Goal: Transaction & Acquisition: Purchase product/service

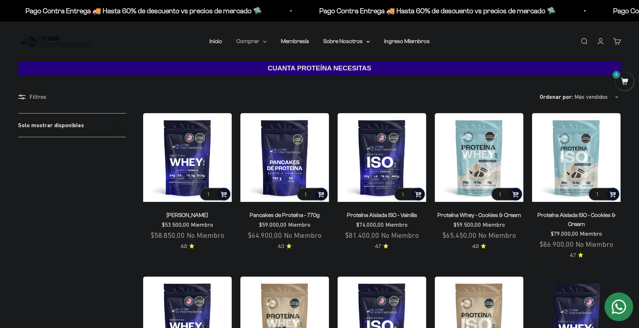
click at [250, 46] on summary "Comprar" at bounding box center [252, 41] width 30 height 9
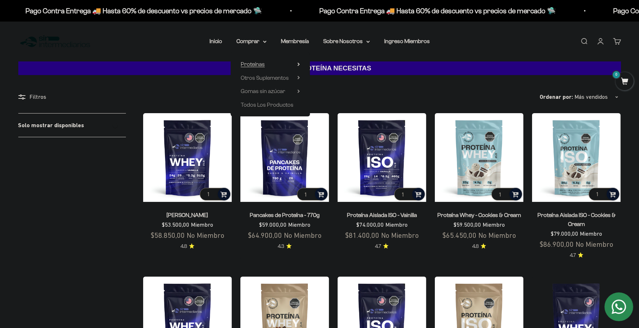
click at [298, 66] on icon at bounding box center [299, 64] width 3 height 4
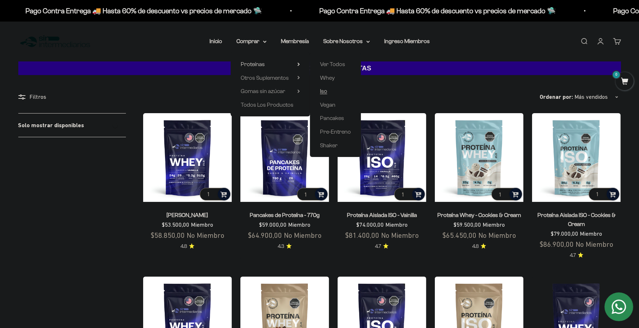
click at [325, 94] on span "Iso" at bounding box center [323, 91] width 7 height 6
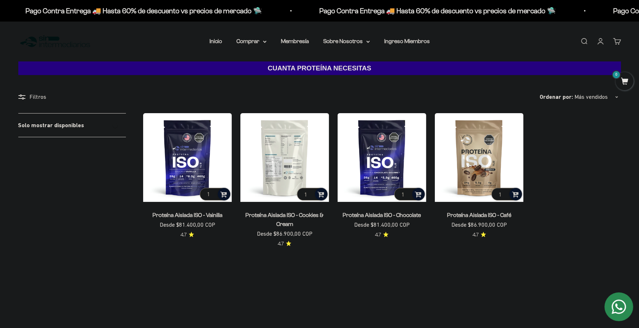
click at [280, 201] on img at bounding box center [285, 157] width 89 height 89
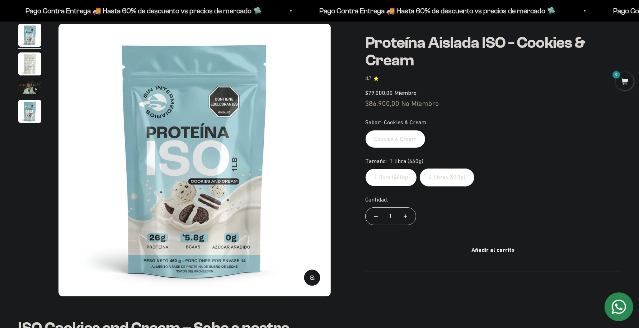
scroll to position [66, 0]
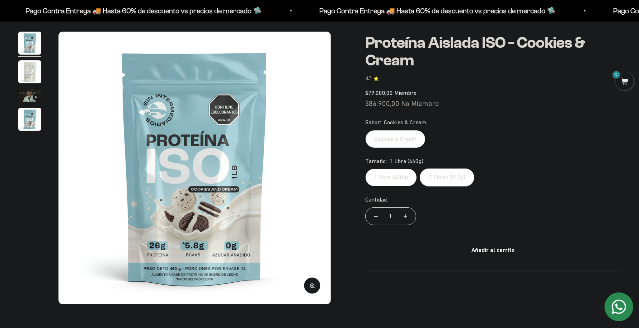
drag, startPoint x: 642, startPoint y: 29, endPoint x: 647, endPoint y: 37, distance: 9.5
click at [306, 167] on img at bounding box center [195, 168] width 273 height 273
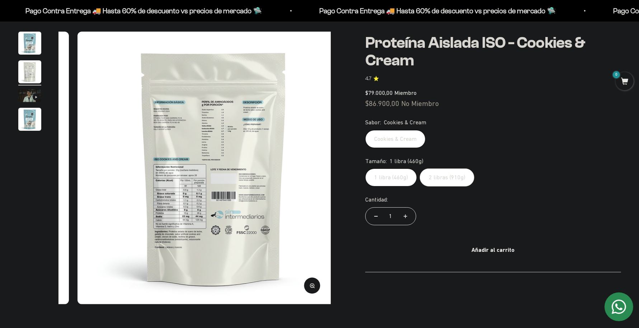
scroll to position [0, 274]
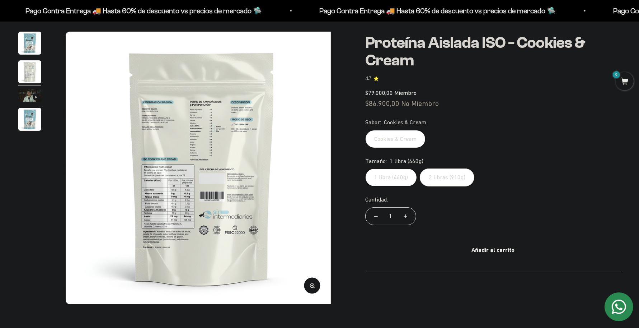
click at [313, 287] on icon "button" at bounding box center [313, 287] width 1 height 1
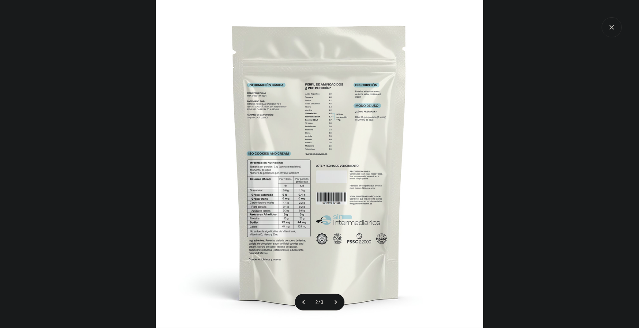
click at [316, 101] on img at bounding box center [320, 164] width 328 height 328
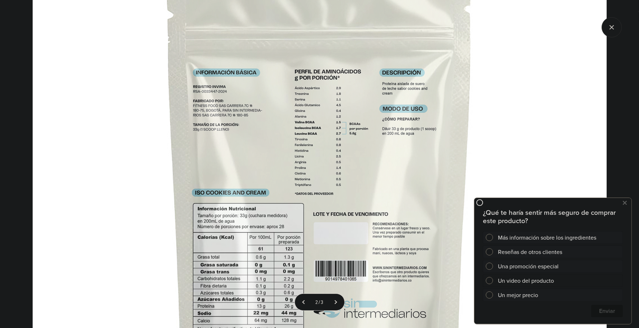
click at [488, 278] on span at bounding box center [489, 279] width 7 height 7
click at [607, 309] on span "Cerrar" at bounding box center [607, 310] width 31 height 13
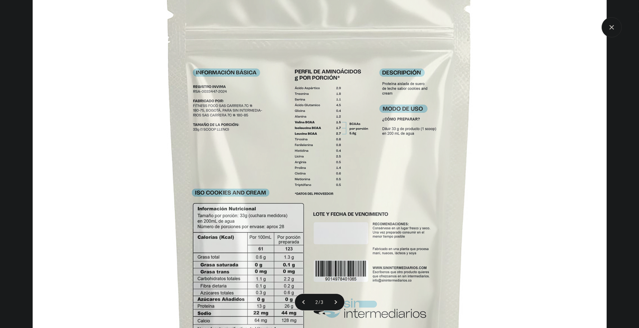
click at [536, 205] on img at bounding box center [320, 211] width 574 height 574
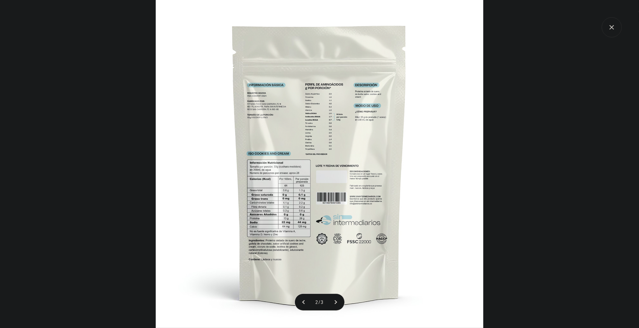
scroll to position [120, 0]
click at [275, 242] on img at bounding box center [320, 164] width 328 height 328
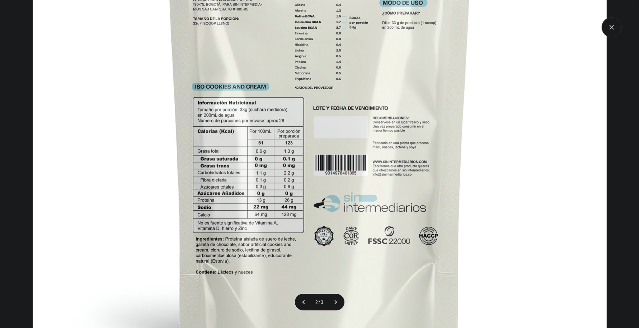
click at [616, 25] on icon "Cerrar galería" at bounding box center [612, 27] width 20 height 20
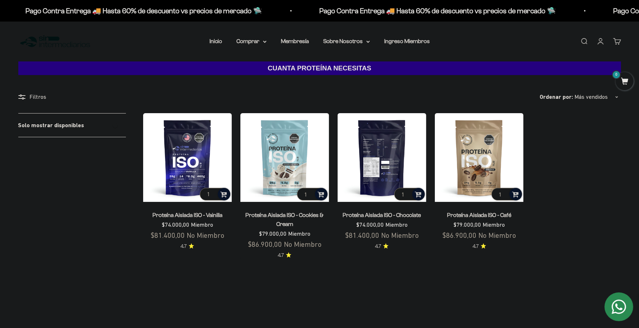
click at [376, 176] on img at bounding box center [382, 157] width 89 height 89
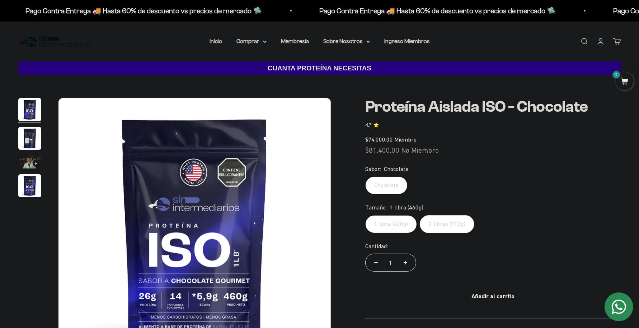
click at [28, 150] on img "Ir al artículo 2" at bounding box center [29, 138] width 23 height 23
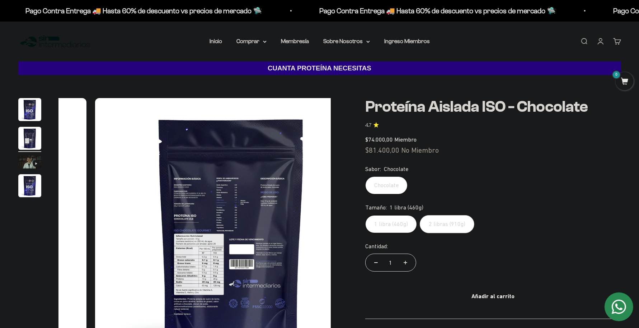
scroll to position [0, 274]
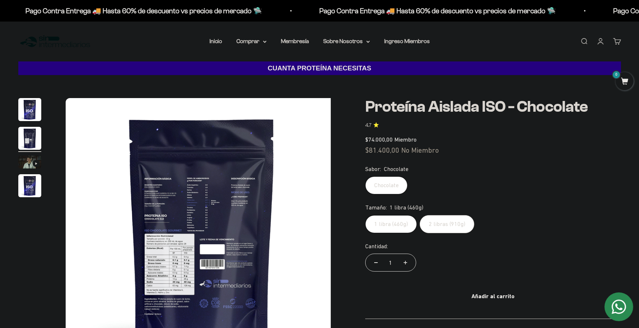
click at [169, 300] on img at bounding box center [202, 234] width 273 height 273
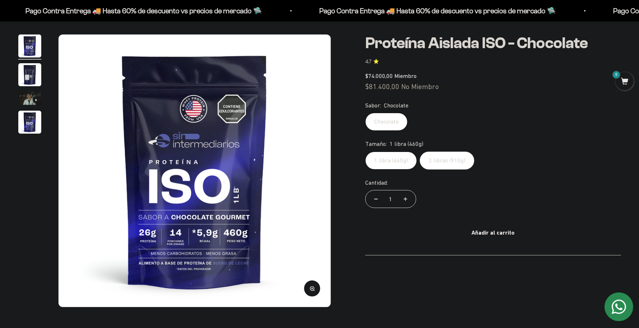
scroll to position [67, 0]
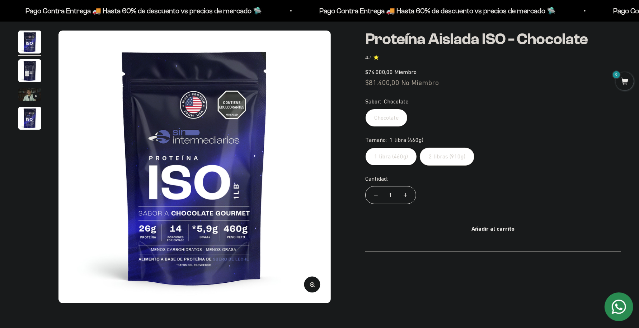
click at [310, 282] on circle "button" at bounding box center [312, 284] width 4 height 4
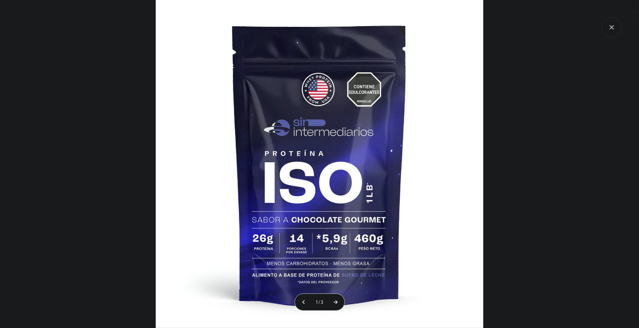
click at [340, 299] on button at bounding box center [336, 302] width 18 height 17
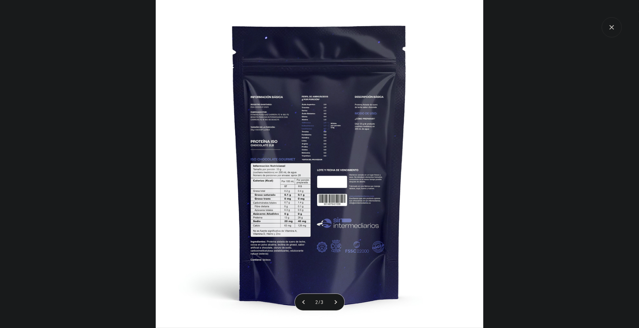
click at [275, 222] on img at bounding box center [320, 164] width 328 height 328
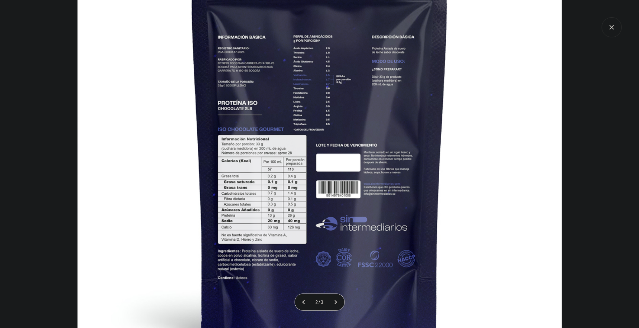
click at [612, 32] on icon "Cerrar galería" at bounding box center [612, 27] width 20 height 20
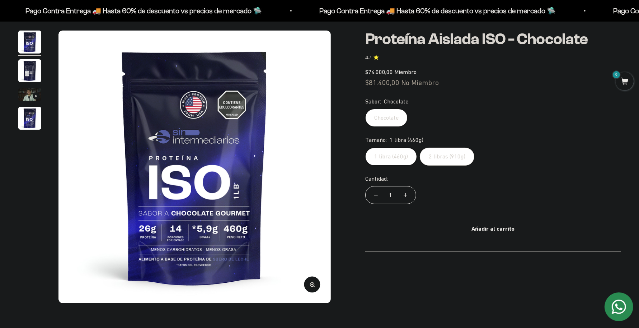
click at [236, 238] on img at bounding box center [195, 167] width 273 height 273
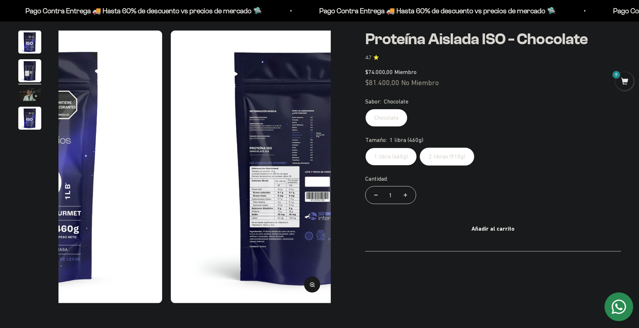
scroll to position [0, 274]
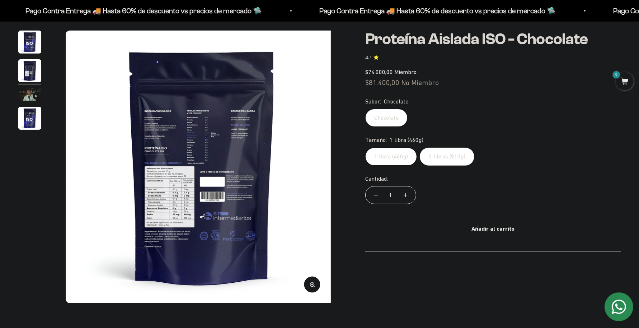
click at [74, 169] on img at bounding box center [202, 167] width 273 height 273
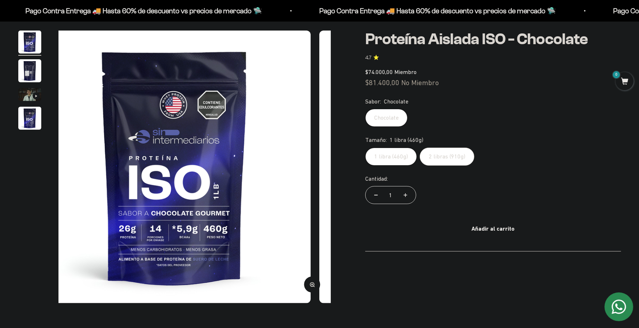
scroll to position [0, 0]
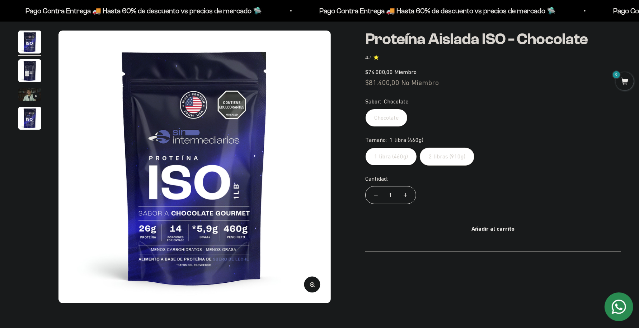
click at [310, 283] on icon "button" at bounding box center [312, 284] width 5 height 5
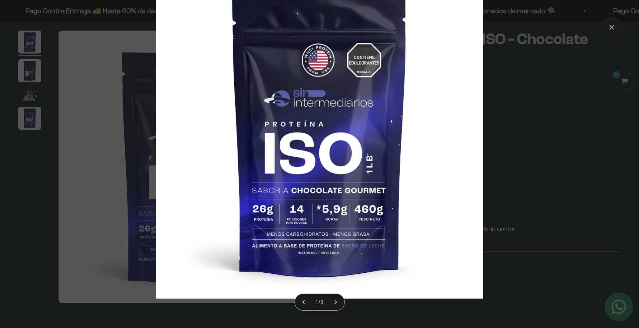
click at [390, 210] on img at bounding box center [320, 135] width 328 height 328
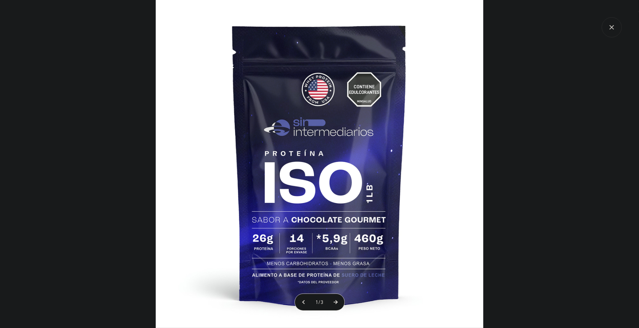
click at [344, 298] on button at bounding box center [336, 302] width 18 height 17
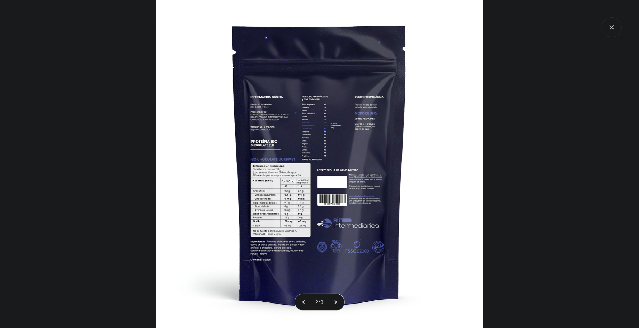
click at [295, 260] on img at bounding box center [320, 164] width 328 height 328
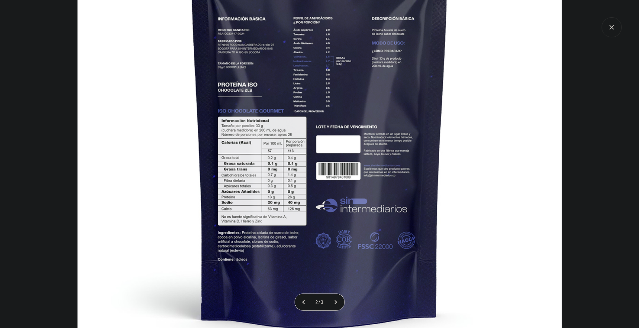
click at [615, 26] on icon "Cerrar galería" at bounding box center [612, 27] width 20 height 20
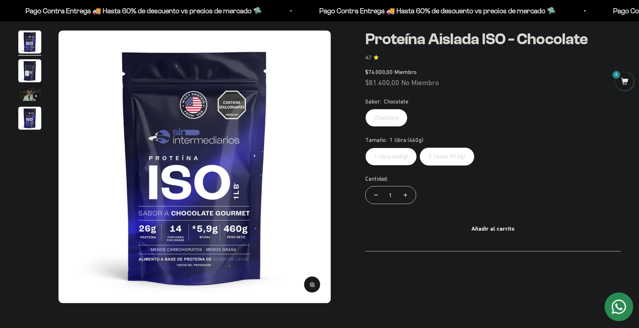
click at [475, 166] on label "2 libras (910g)" at bounding box center [447, 157] width 55 height 18
click at [365, 148] on input "2 libras (910g)" at bounding box center [365, 147] width 0 height 0
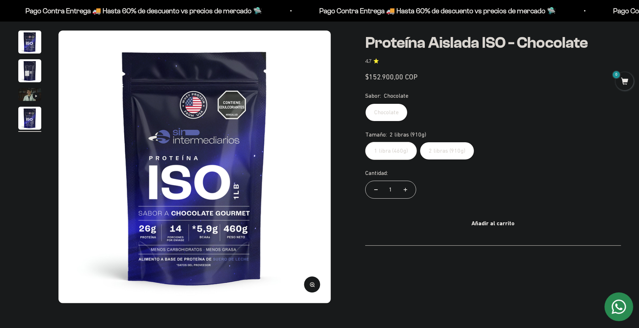
scroll to position [0, 823]
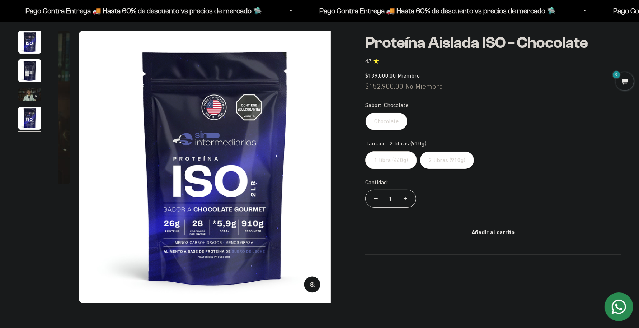
click at [29, 82] on img "Ir al artículo 2" at bounding box center [29, 70] width 23 height 23
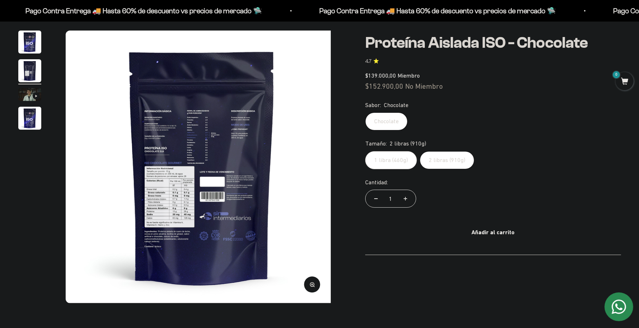
click at [196, 171] on img at bounding box center [202, 167] width 273 height 273
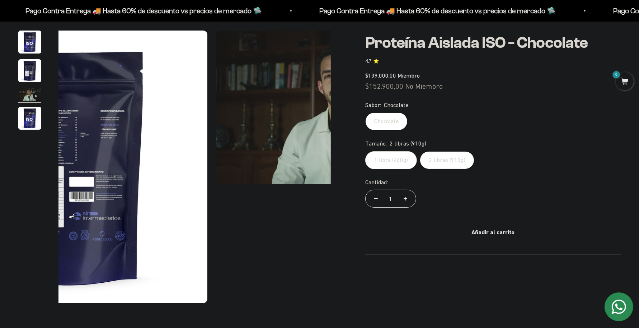
scroll to position [0, 548]
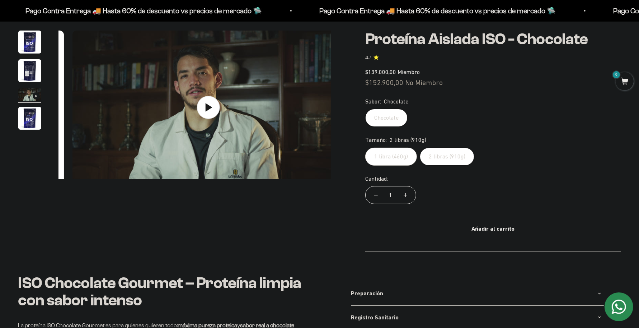
click at [26, 82] on img "Ir al artículo 2" at bounding box center [29, 70] width 23 height 23
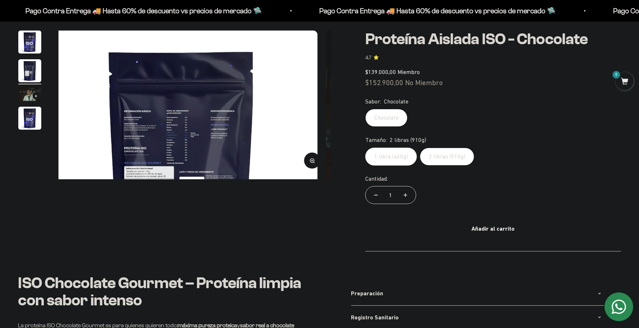
scroll to position [0, 274]
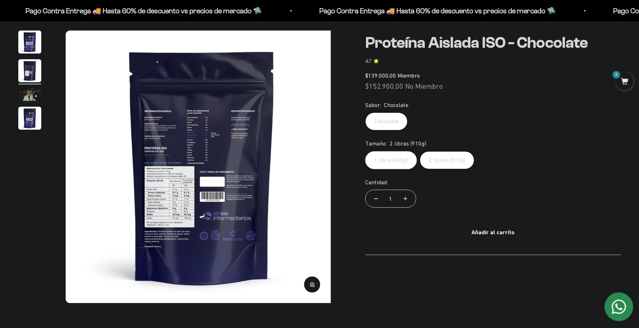
click at [304, 285] on button "Zoom" at bounding box center [312, 284] width 16 height 16
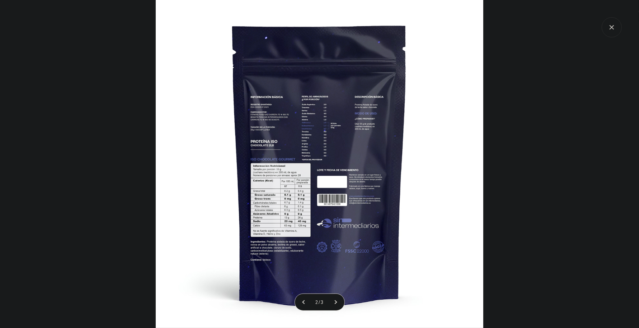
click at [329, 237] on img at bounding box center [320, 164] width 328 height 328
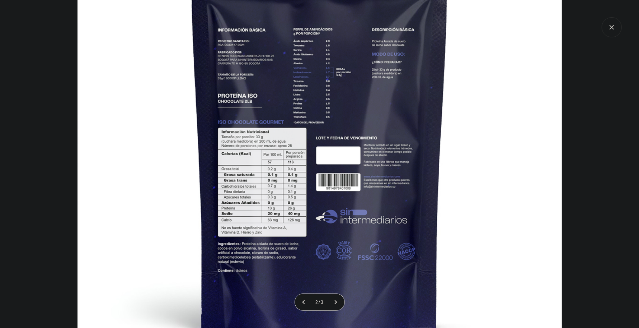
click at [608, 29] on icon "Cerrar galería" at bounding box center [612, 27] width 20 height 20
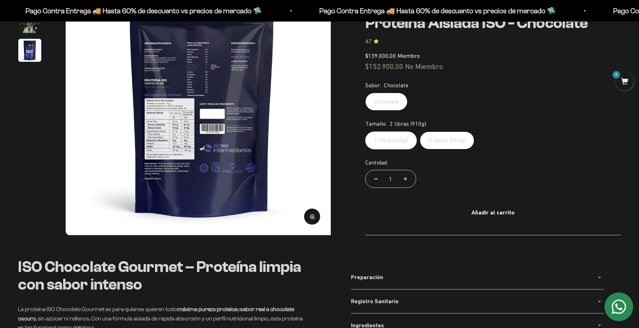
scroll to position [143, 0]
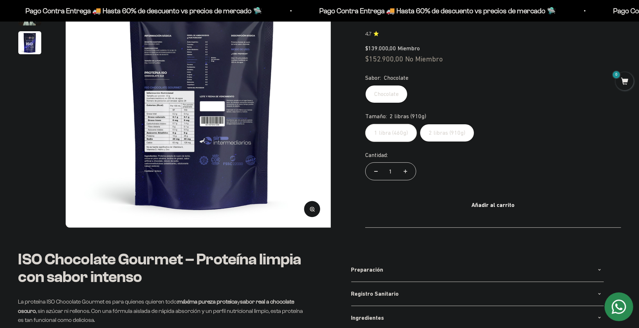
click at [29, 54] on img "Ir al artículo 4" at bounding box center [29, 42] width 23 height 23
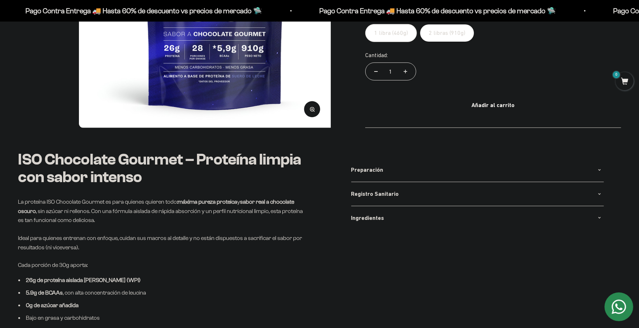
scroll to position [247, 0]
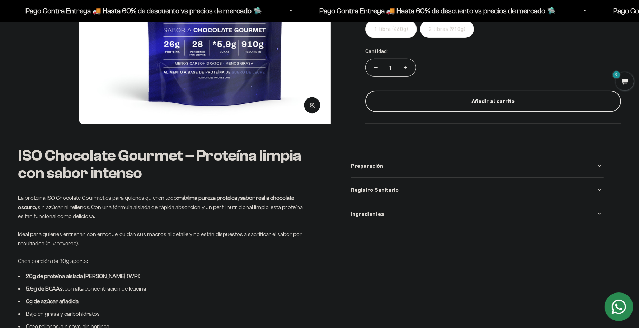
click at [503, 106] on div "Añadir al carrito" at bounding box center [493, 101] width 227 height 9
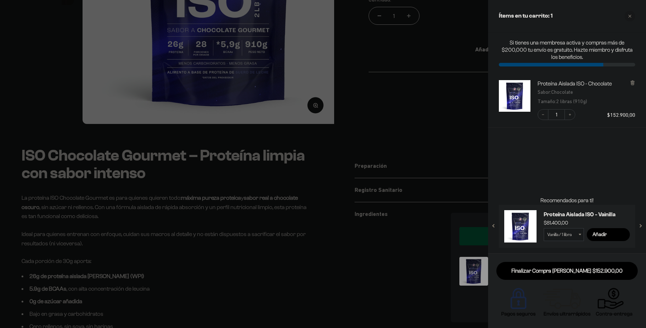
click at [629, 15] on icon "Close cart" at bounding box center [630, 16] width 4 height 4
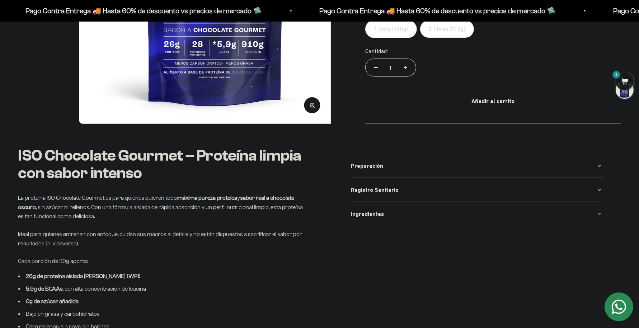
click at [628, 87] on span "1" at bounding box center [625, 81] width 18 height 18
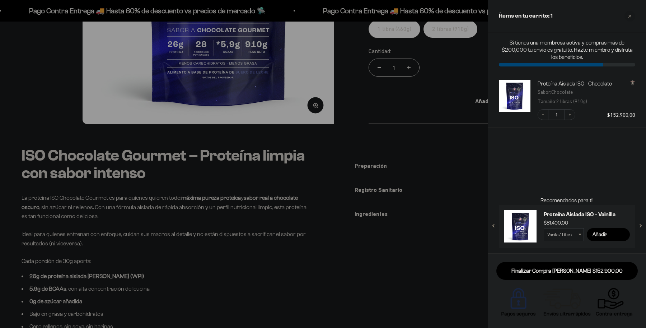
click at [634, 81] on icon at bounding box center [632, 82] width 5 height 5
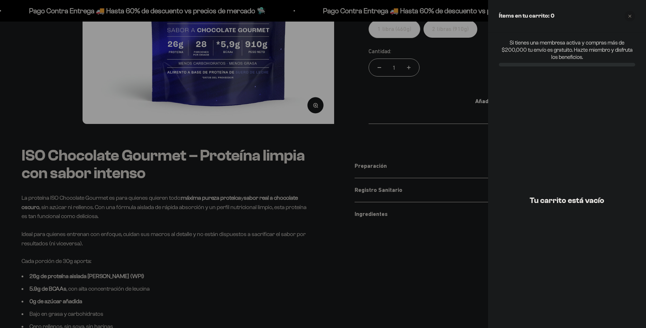
click at [629, 15] on icon "Close cart" at bounding box center [630, 16] width 4 height 4
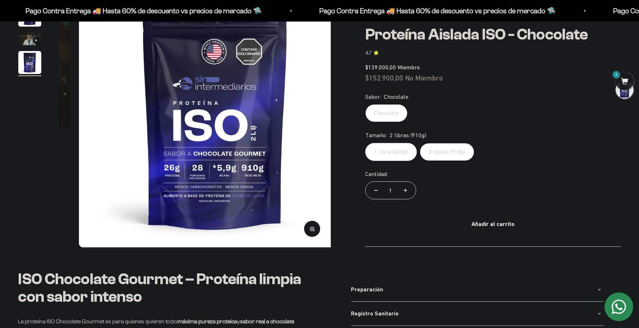
scroll to position [127, 0]
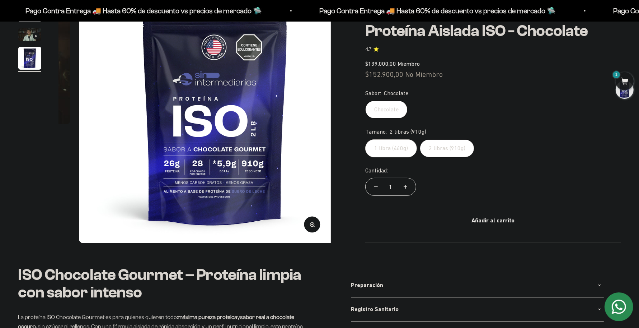
click at [402, 157] on label "1 libra (460g)" at bounding box center [391, 148] width 52 height 18
click at [365, 139] on input "1 libra (460g)" at bounding box center [365, 139] width 0 height 0
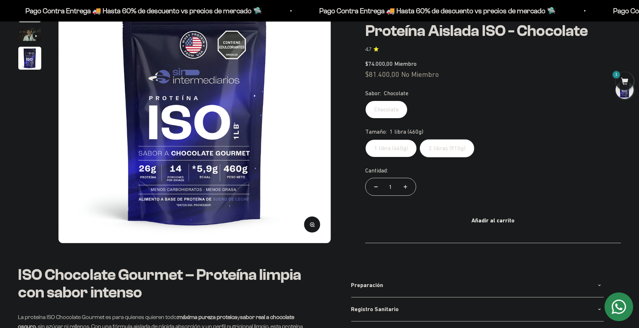
click at [402, 157] on label "1 libra (460g)" at bounding box center [391, 148] width 52 height 18
click at [365, 139] on input "1 libra (460g)" at bounding box center [365, 139] width 0 height 0
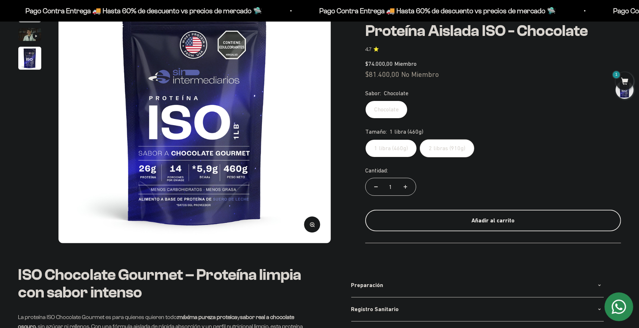
click at [478, 225] on div "Añadir al carrito" at bounding box center [493, 220] width 227 height 9
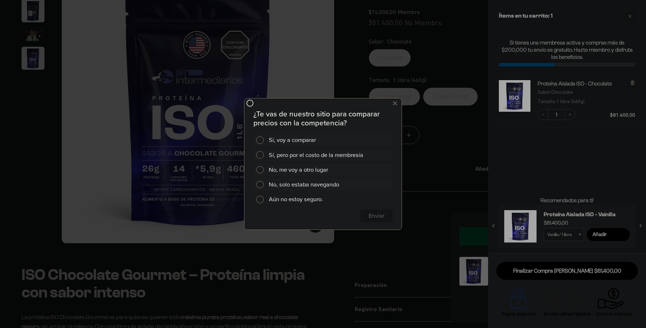
click at [261, 199] on span at bounding box center [260, 200] width 8 height 8
click at [372, 216] on span "Cerrar" at bounding box center [377, 215] width 32 height 13
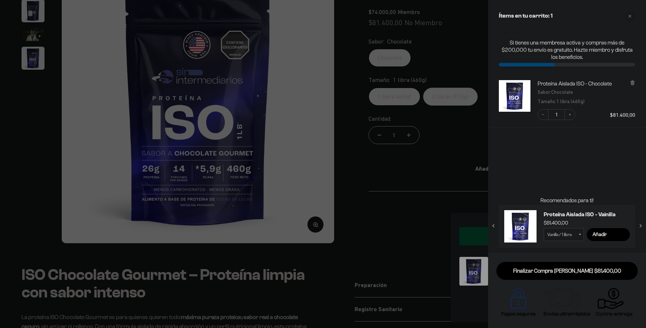
click at [525, 228] on link at bounding box center [520, 226] width 32 height 32
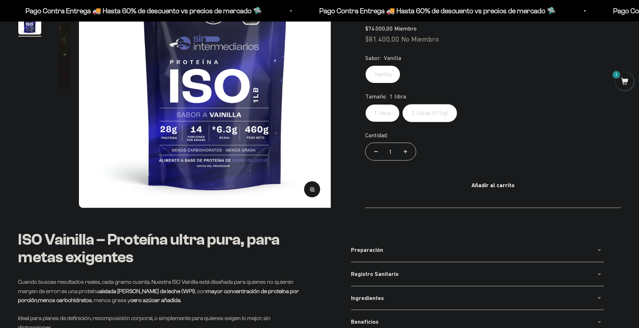
drag, startPoint x: 641, startPoint y: 13, endPoint x: 586, endPoint y: 15, distance: 55.7
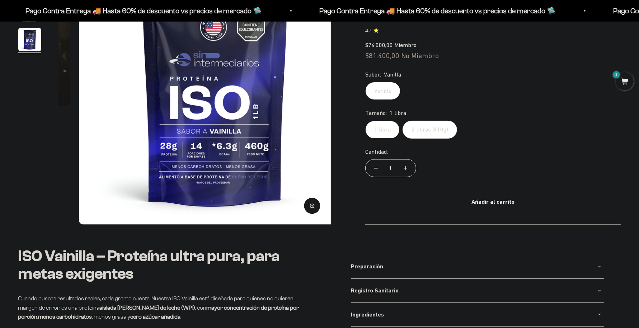
click at [400, 82] on label "Vanilla" at bounding box center [382, 91] width 35 height 18
click at [365, 82] on input "Vanilla" at bounding box center [365, 82] width 0 height 0
click at [394, 121] on label "1 libra" at bounding box center [382, 130] width 34 height 18
click at [365, 120] on input "1 libra" at bounding box center [365, 120] width 0 height 0
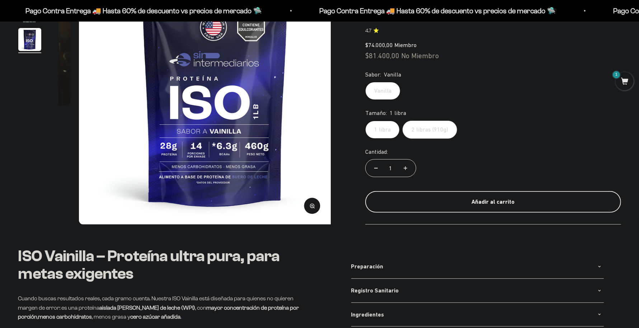
click at [491, 205] on div "Añadir al carrito" at bounding box center [493, 201] width 227 height 9
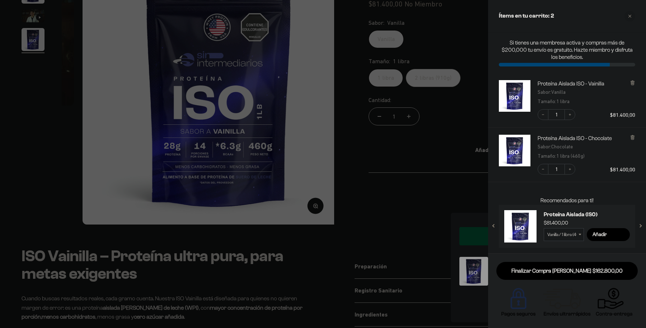
click at [356, 257] on div at bounding box center [323, 164] width 646 height 328
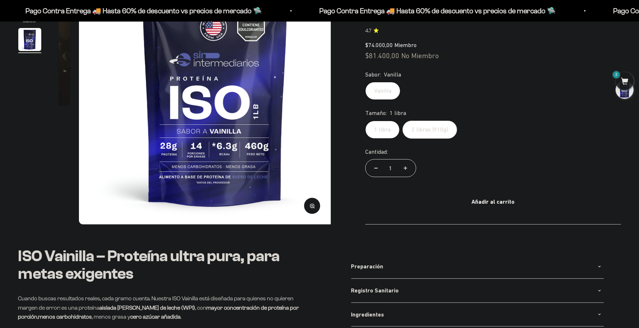
scroll to position [0, 0]
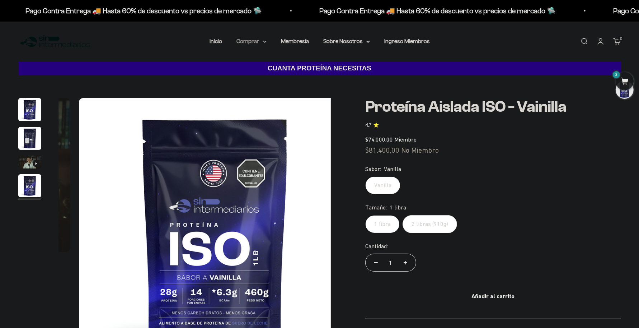
click at [237, 46] on summary "Comprar" at bounding box center [252, 41] width 30 height 9
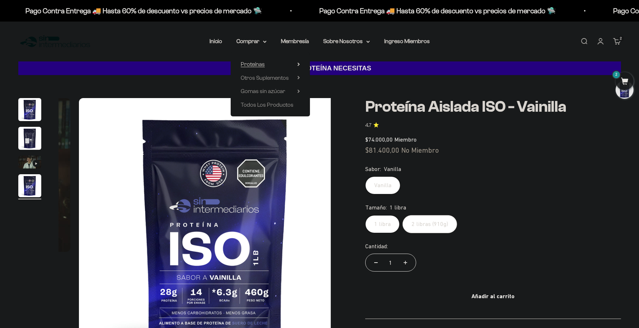
click at [247, 67] on span "Proteínas" at bounding box center [253, 64] width 24 height 6
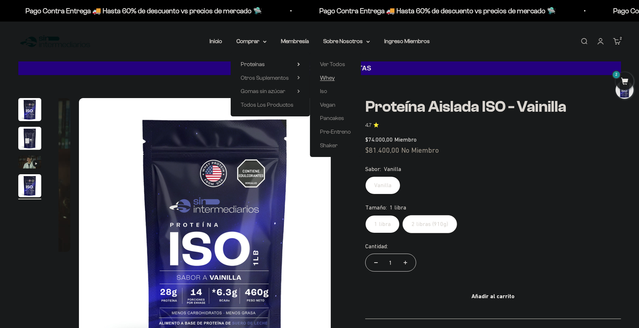
click at [341, 83] on link "Whey" at bounding box center [335, 77] width 31 height 9
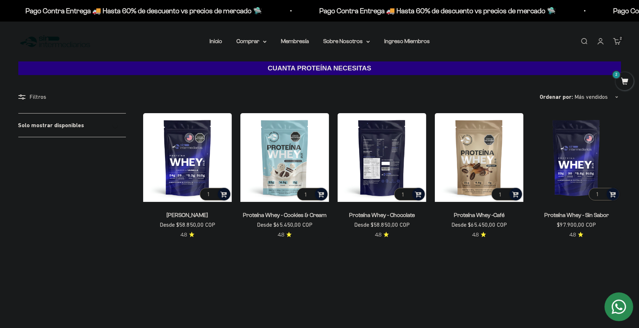
click at [374, 200] on img at bounding box center [382, 157] width 89 height 89
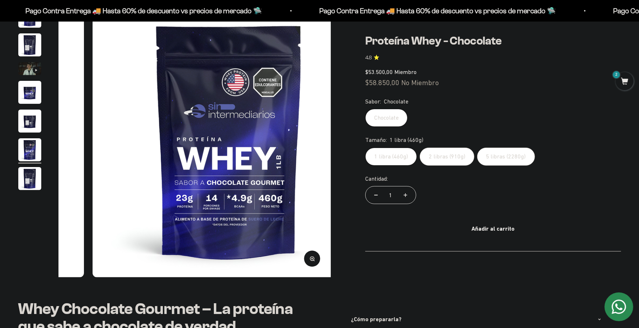
scroll to position [89, 0]
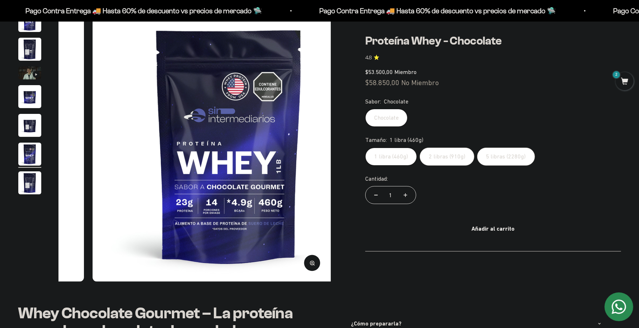
drag, startPoint x: 642, startPoint y: 24, endPoint x: 643, endPoint y: 33, distance: 9.7
click at [29, 60] on img "Ir al artículo 2" at bounding box center [29, 49] width 23 height 23
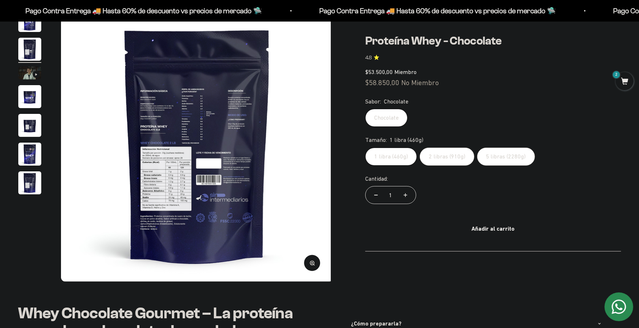
scroll to position [0, 274]
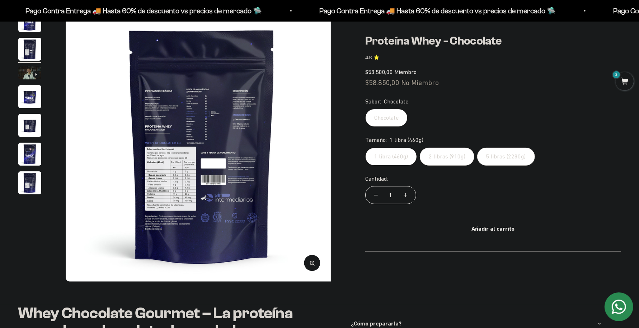
click at [172, 204] on img at bounding box center [202, 145] width 273 height 273
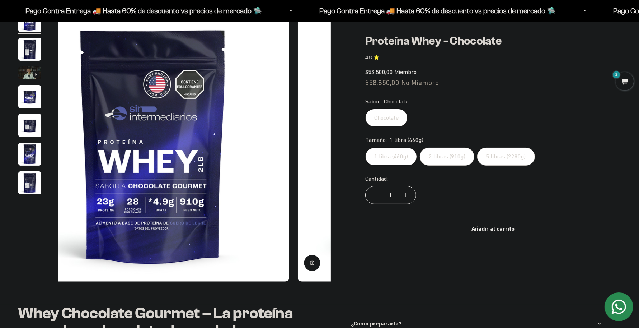
scroll to position [0, 0]
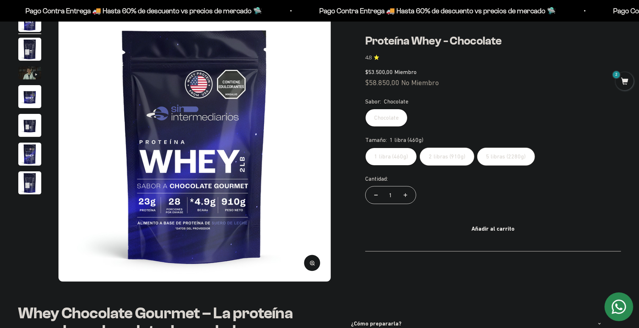
click at [317, 151] on img at bounding box center [195, 145] width 273 height 273
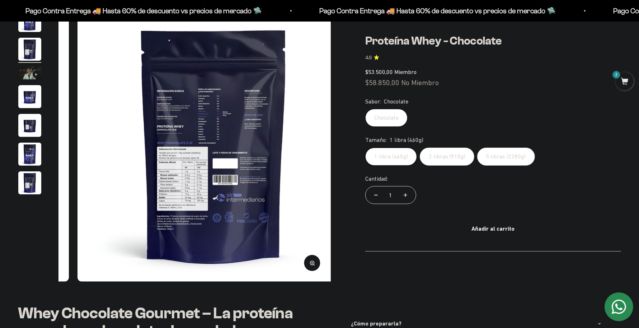
scroll to position [0, 274]
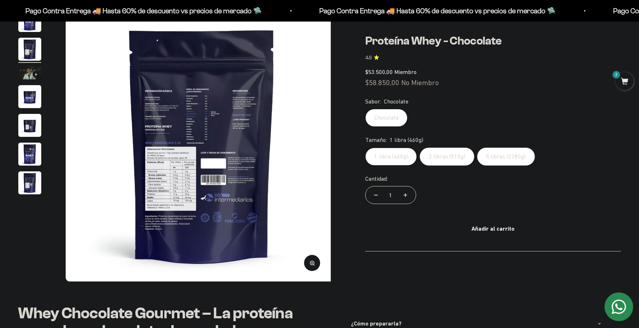
click at [310, 261] on icon "button" at bounding box center [312, 263] width 5 height 5
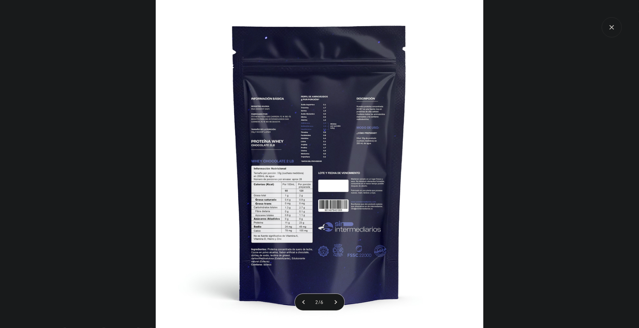
click at [302, 220] on img at bounding box center [320, 164] width 328 height 328
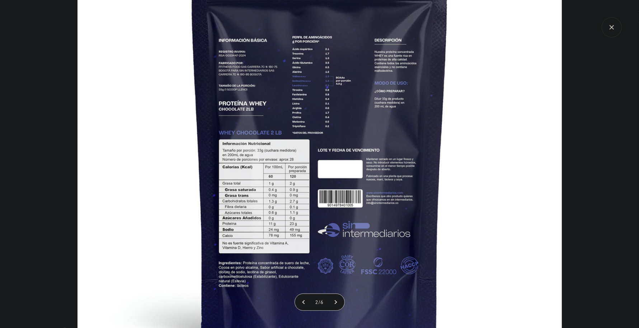
click at [615, 25] on icon "Cerrar galería" at bounding box center [612, 27] width 20 height 20
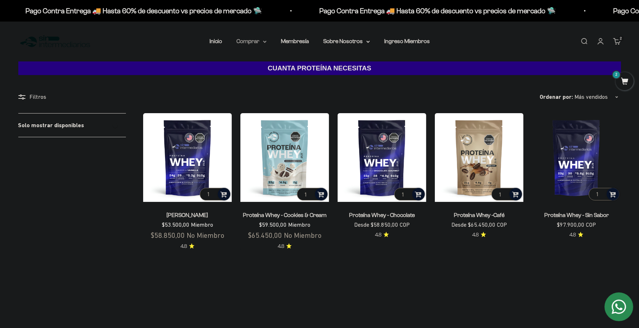
click at [237, 46] on summary "Comprar" at bounding box center [252, 41] width 30 height 9
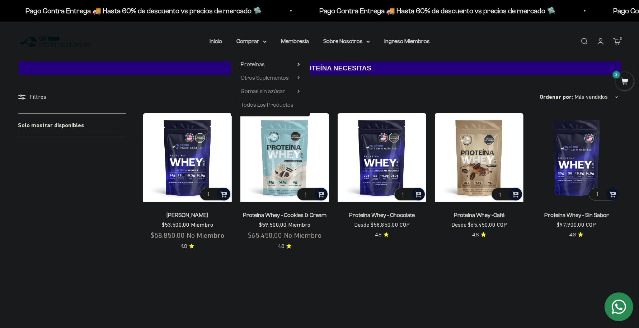
click at [276, 69] on summary "Proteínas" at bounding box center [270, 64] width 59 height 9
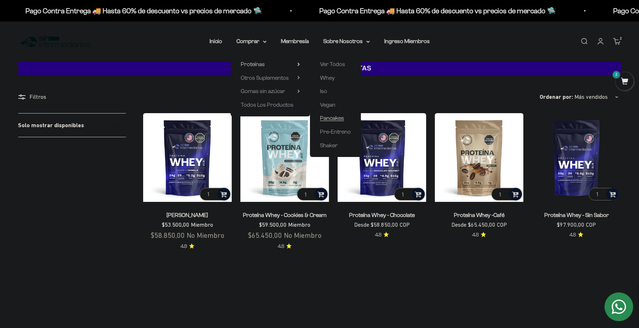
click at [340, 121] on span "Pancakes" at bounding box center [332, 118] width 24 height 6
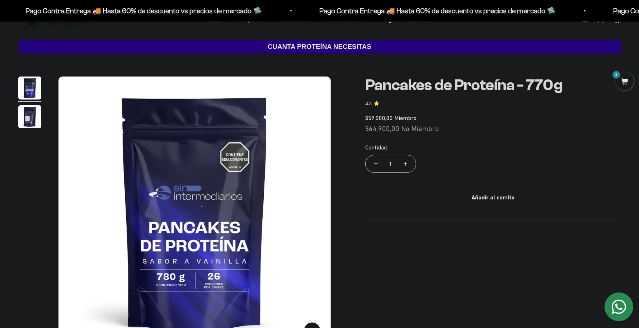
scroll to position [57, 0]
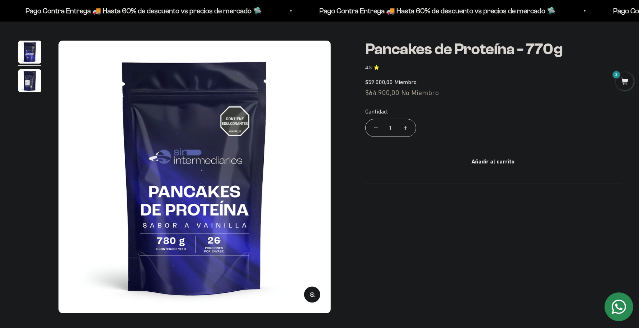
click at [32, 91] on img "Ir al artículo 2" at bounding box center [29, 80] width 23 height 23
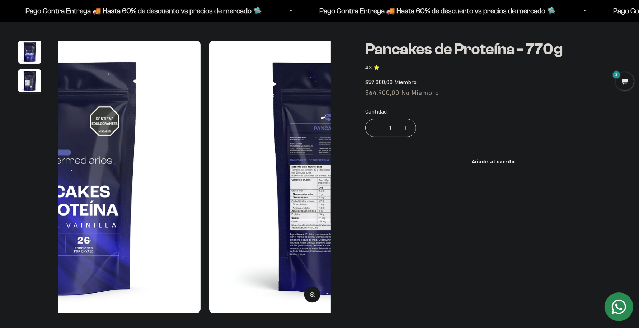
scroll to position [0, 274]
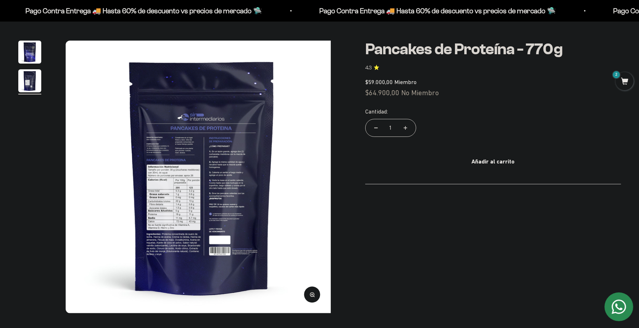
click at [306, 293] on button "Zoom" at bounding box center [312, 295] width 16 height 16
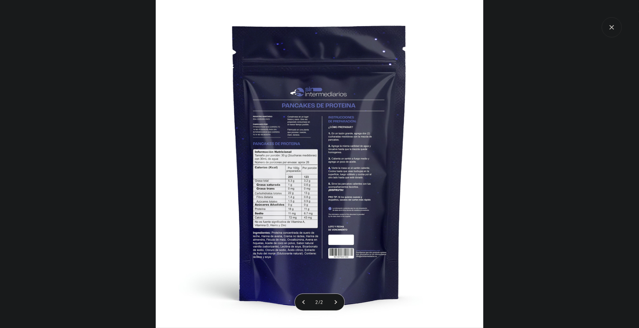
click at [275, 258] on img at bounding box center [320, 164] width 328 height 328
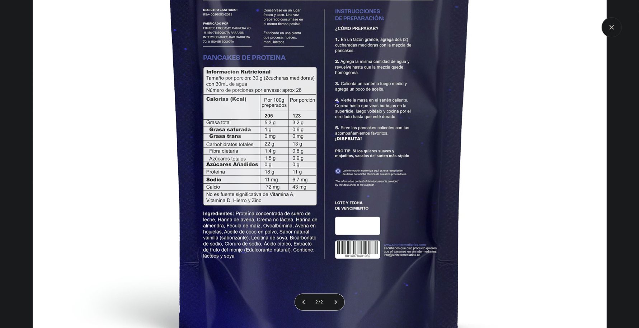
click at [612, 26] on icon "Cerrar galería" at bounding box center [612, 27] width 4 height 4
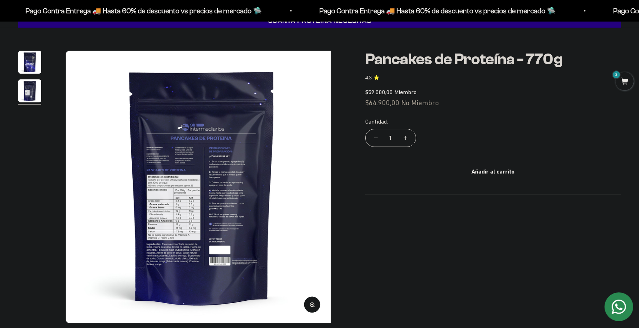
scroll to position [0, 0]
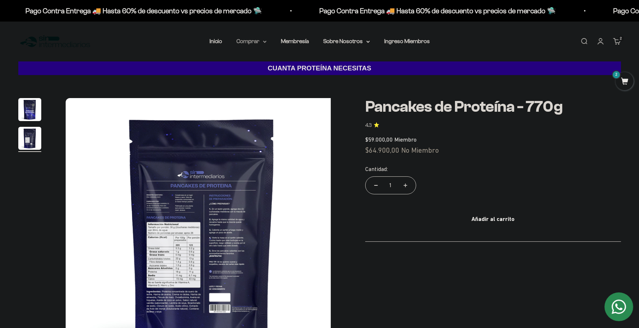
click at [237, 46] on summary "Comprar" at bounding box center [252, 41] width 30 height 9
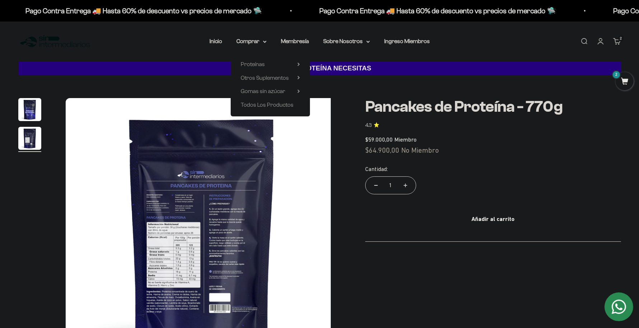
click at [295, 76] on div "Proteínas Ver Todos Whey Iso Vegan Shaker" at bounding box center [270, 84] width 79 height 64
click at [298, 66] on icon at bounding box center [299, 64] width 3 height 4
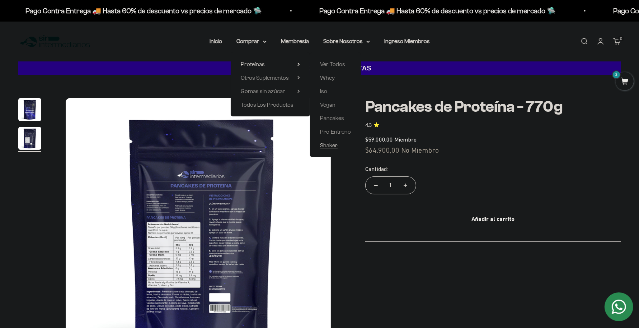
click at [335, 148] on span "Shaker" at bounding box center [329, 145] width 18 height 6
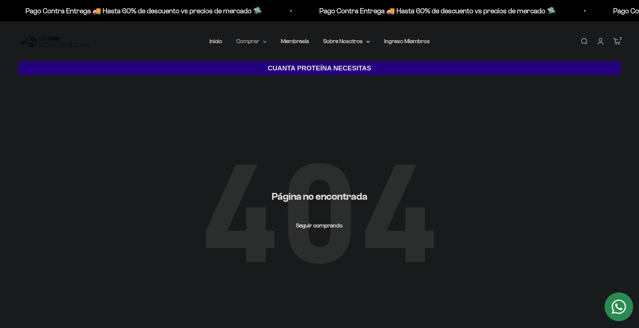
click at [245, 46] on summary "Comprar" at bounding box center [252, 41] width 30 height 9
click at [265, 81] on span "Otros Suplementos" at bounding box center [265, 78] width 48 height 6
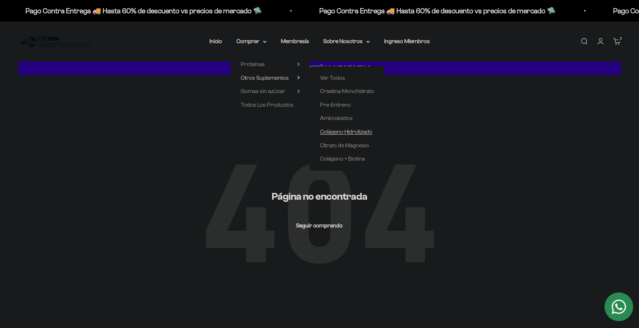
click at [350, 135] on span "Colágeno Hidrolizado" at bounding box center [346, 132] width 52 height 6
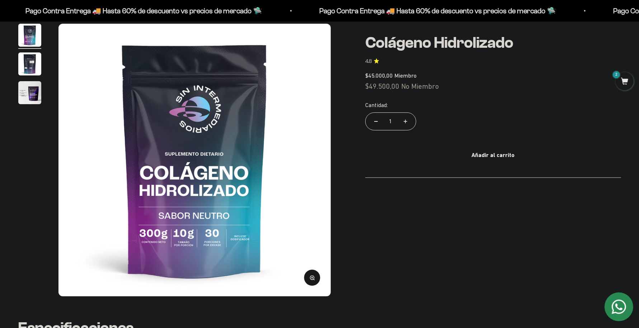
scroll to position [82, 0]
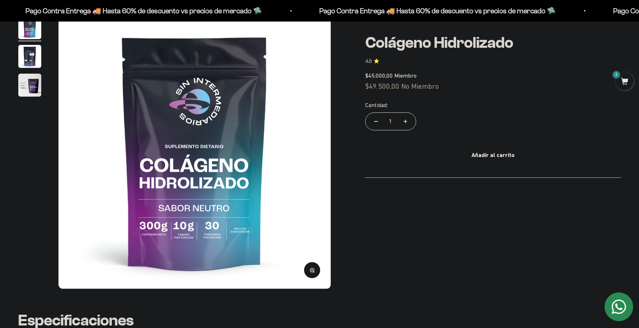
click at [23, 68] on img "Ir al artículo 2" at bounding box center [29, 56] width 23 height 23
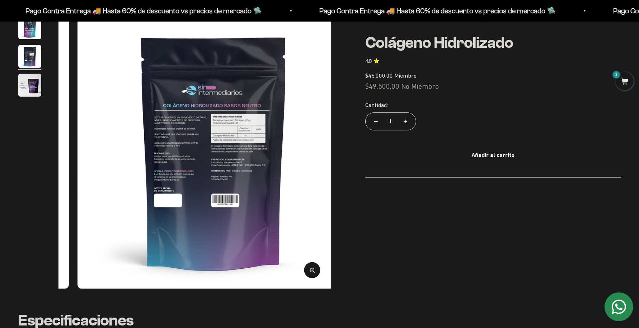
scroll to position [0, 274]
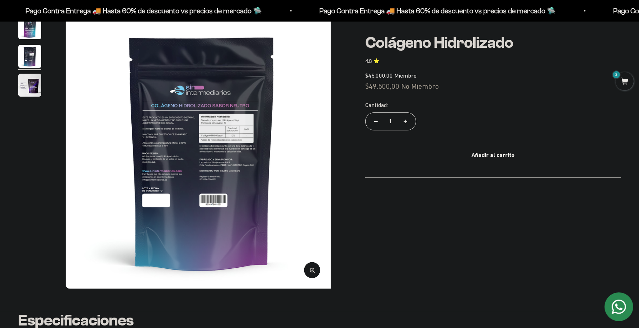
click at [310, 268] on circle "button" at bounding box center [312, 270] width 4 height 4
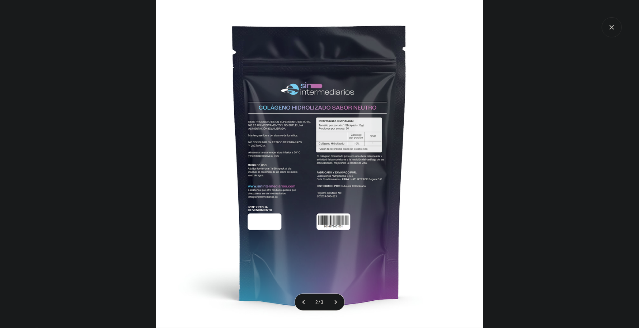
click at [283, 162] on img at bounding box center [320, 164] width 328 height 328
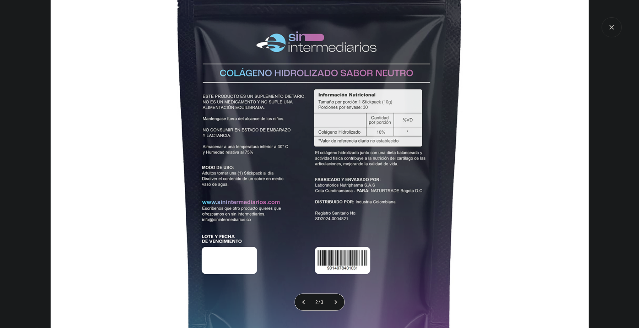
click at [614, 27] on icon "Cerrar galería" at bounding box center [612, 27] width 20 height 20
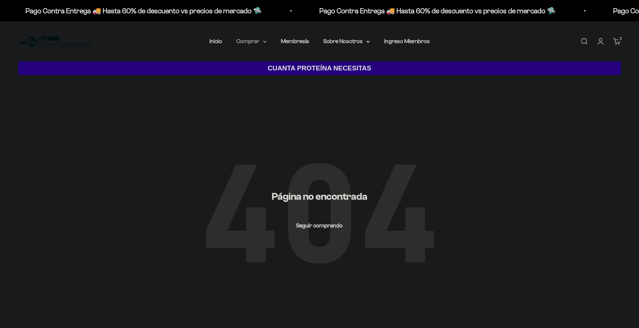
click at [242, 46] on summary "Comprar" at bounding box center [252, 41] width 30 height 9
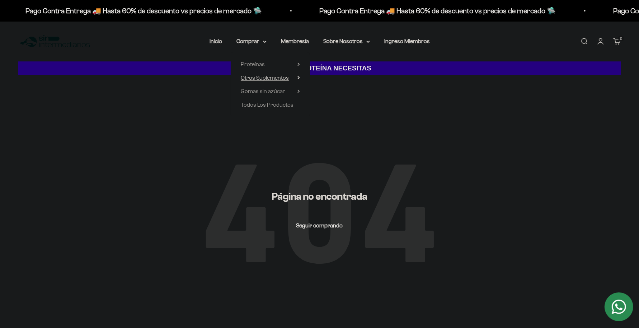
click at [292, 83] on summary "Otros Suplementos" at bounding box center [270, 77] width 59 height 9
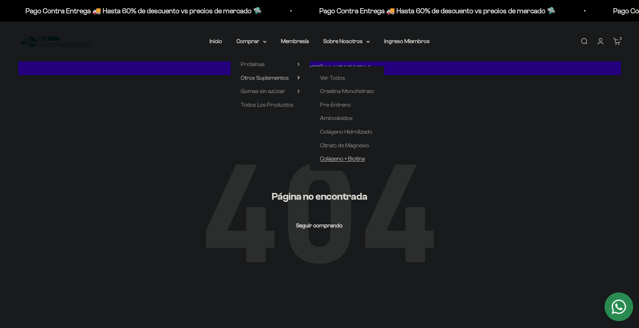
click at [364, 162] on span "Colágeno + Biotina" at bounding box center [342, 158] width 45 height 6
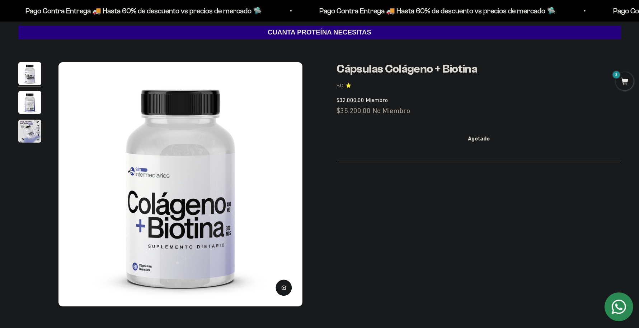
scroll to position [54, 0]
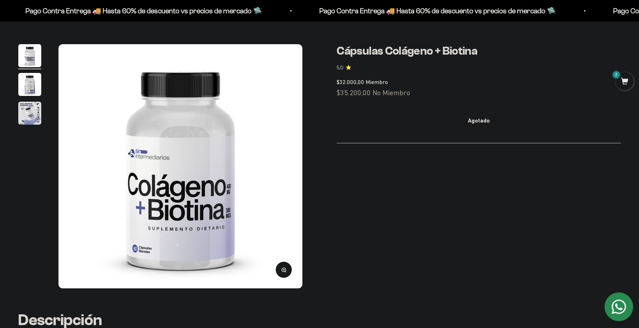
click at [26, 96] on img "Ir al artículo 2" at bounding box center [29, 84] width 23 height 23
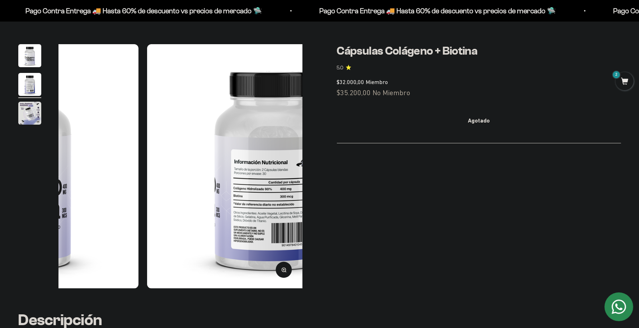
scroll to position [0, 246]
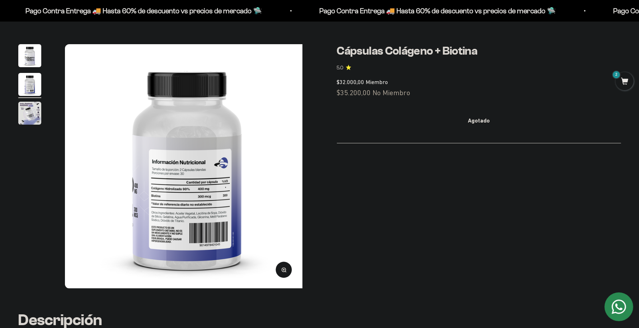
click at [33, 125] on img "Ir al artículo 3" at bounding box center [29, 113] width 23 height 23
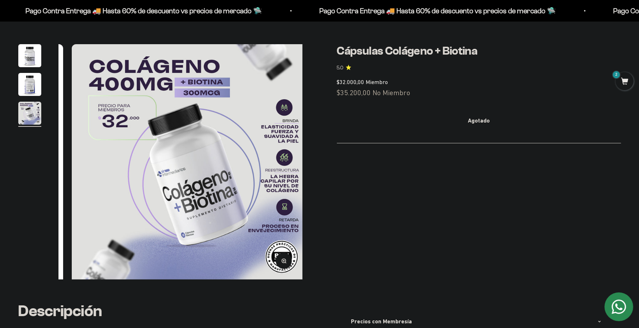
scroll to position [0, 0]
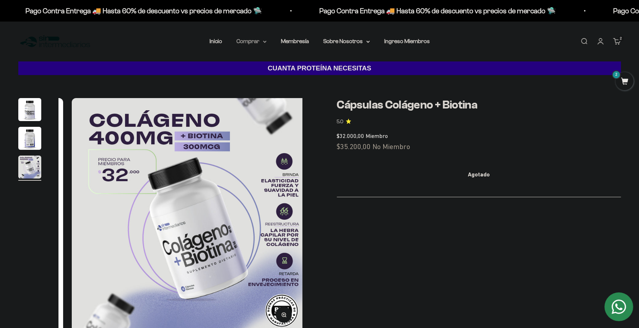
click at [237, 46] on summary "Comprar" at bounding box center [252, 41] width 30 height 9
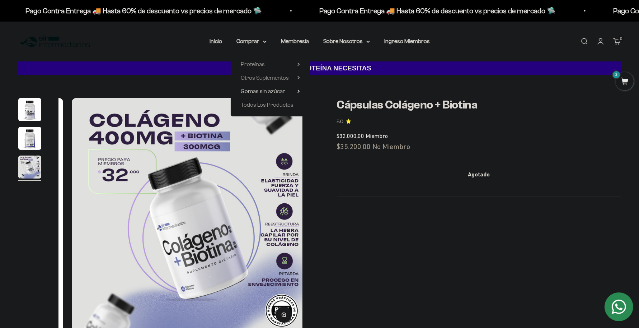
click at [280, 96] on summary "Gomas sin azúcar" at bounding box center [270, 91] width 59 height 9
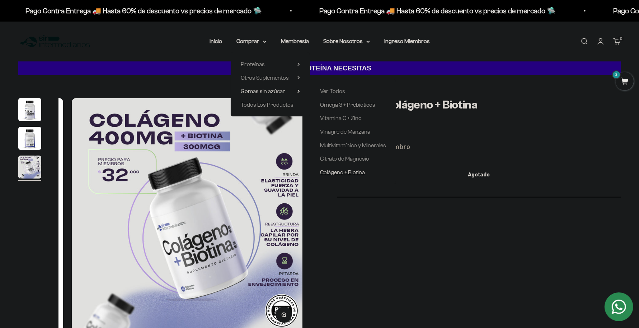
click at [365, 175] on span "Colágeno + Biotina" at bounding box center [342, 172] width 45 height 6
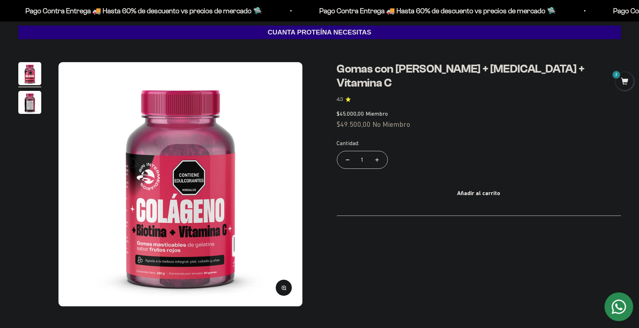
scroll to position [54, 0]
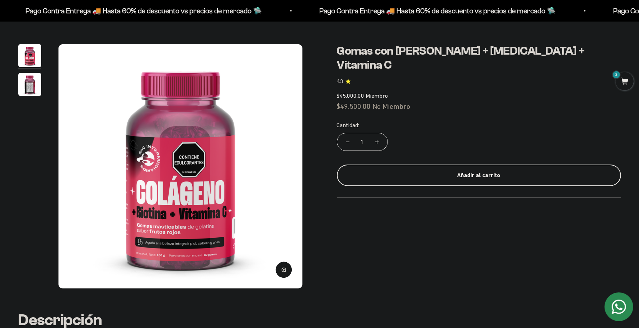
click at [492, 180] on div "Añadir al carrito" at bounding box center [479, 175] width 256 height 9
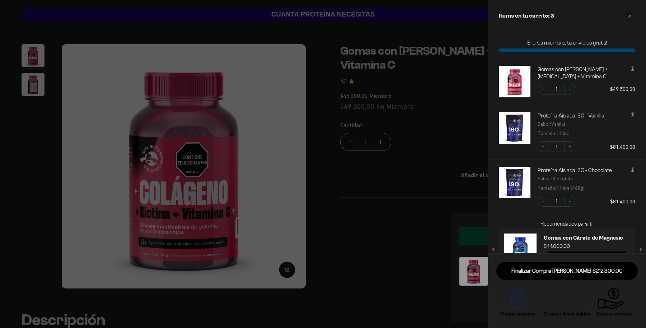
click at [631, 17] on icon "Close cart" at bounding box center [630, 16] width 4 height 4
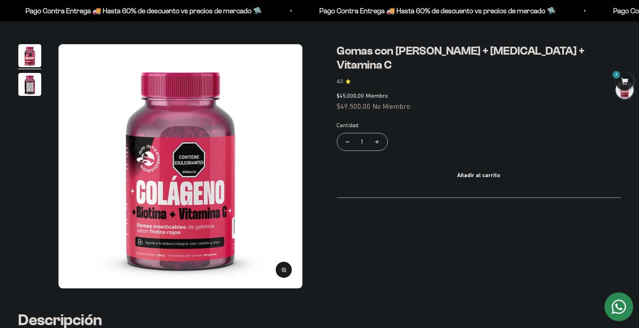
scroll to position [0, 0]
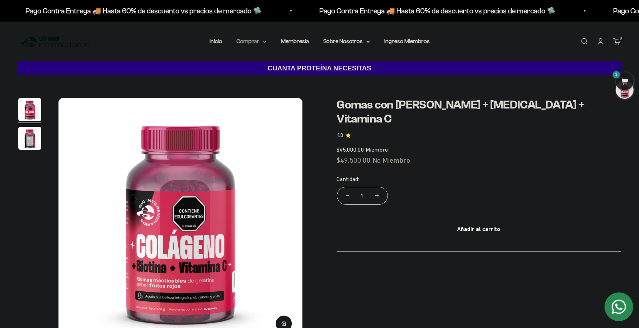
click at [237, 46] on summary "Comprar" at bounding box center [252, 41] width 30 height 9
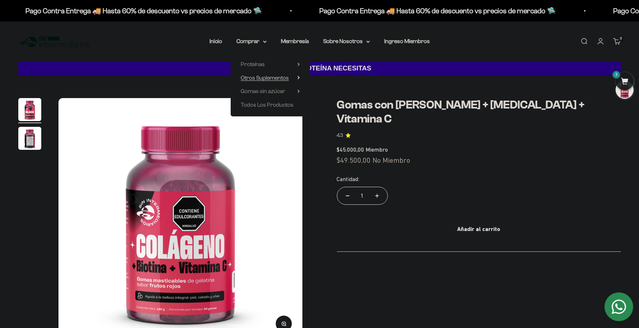
click at [291, 83] on summary "Otros Suplementos" at bounding box center [270, 77] width 59 height 9
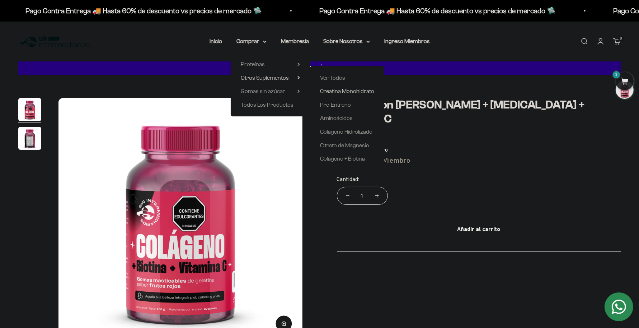
click at [374, 94] on span "Creatina Monohidrato" at bounding box center [347, 91] width 54 height 6
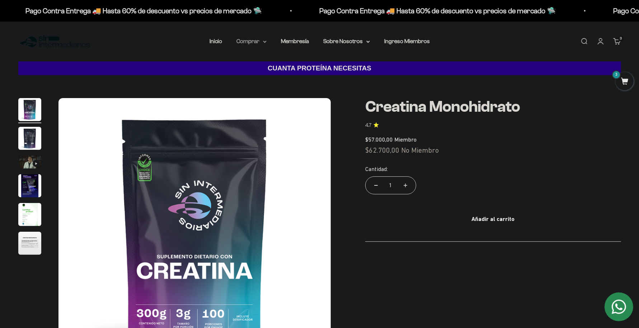
click at [243, 46] on summary "Comprar" at bounding box center [252, 41] width 30 height 9
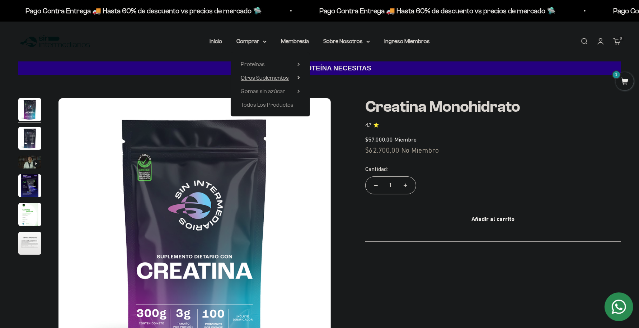
click at [274, 81] on span "Otros Suplementos" at bounding box center [265, 78] width 48 height 6
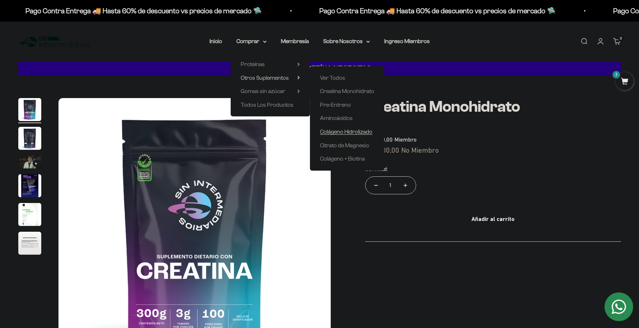
click at [353, 135] on span "Colágeno Hidrolizado" at bounding box center [346, 132] width 52 height 6
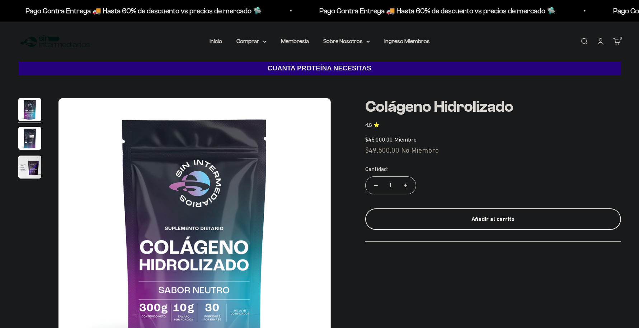
click at [504, 224] on div "Añadir al carrito" at bounding box center [493, 218] width 227 height 9
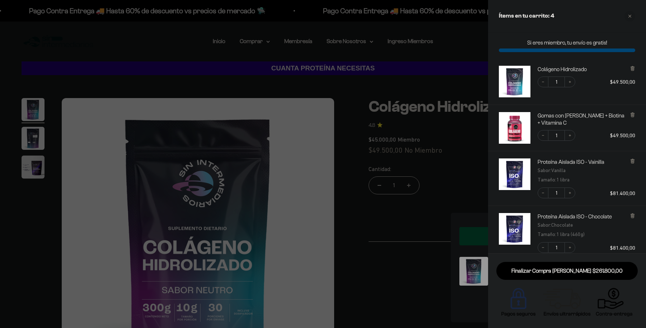
click at [343, 97] on div at bounding box center [323, 164] width 646 height 328
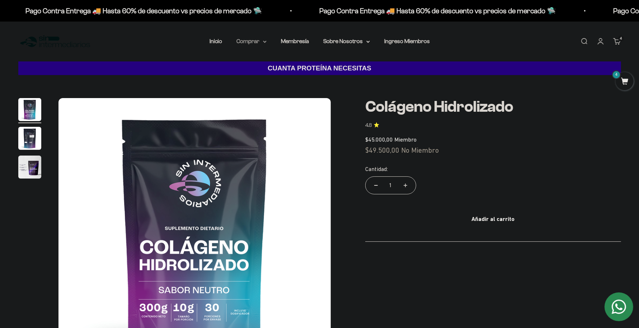
click at [250, 46] on summary "Comprar" at bounding box center [252, 41] width 30 height 9
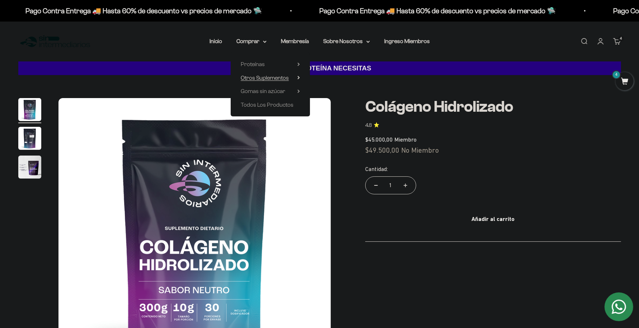
click at [292, 83] on summary "Otros Suplementos" at bounding box center [270, 77] width 59 height 9
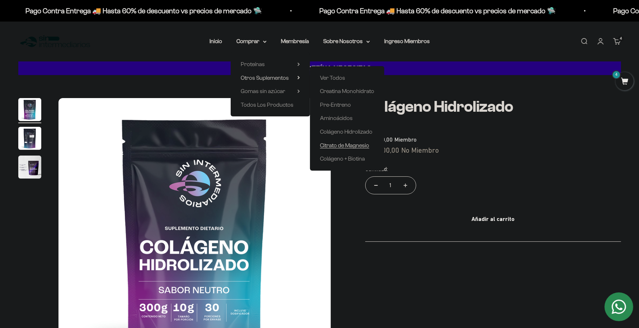
click at [354, 148] on span "Citrato de Magnesio" at bounding box center [344, 145] width 49 height 6
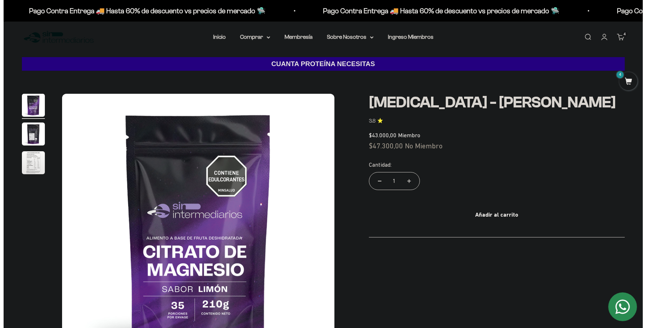
scroll to position [1, 0]
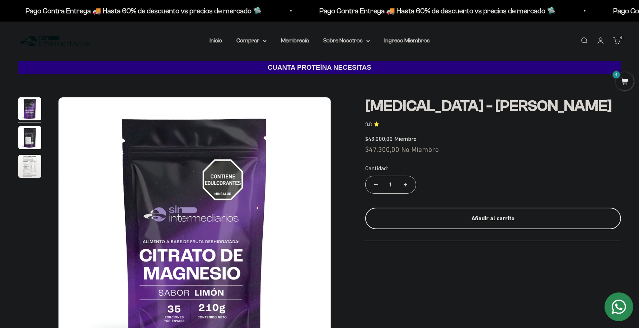
click at [499, 223] on div "Añadir al carrito" at bounding box center [493, 218] width 227 height 9
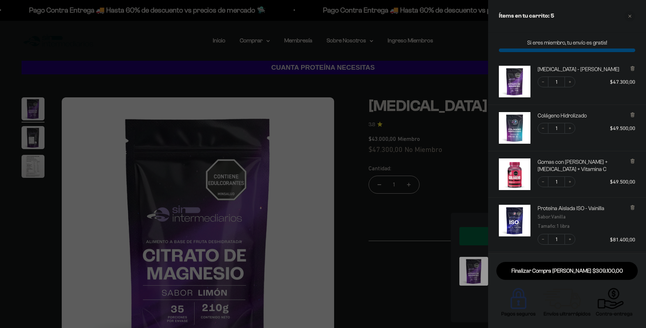
click at [416, 62] on div at bounding box center [323, 164] width 646 height 328
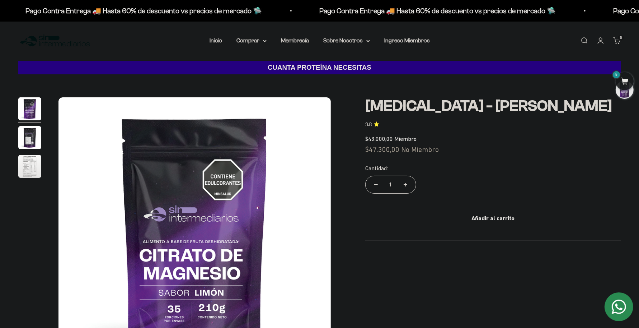
click at [619, 41] on cart-count "5" at bounding box center [622, 38] width 6 height 6
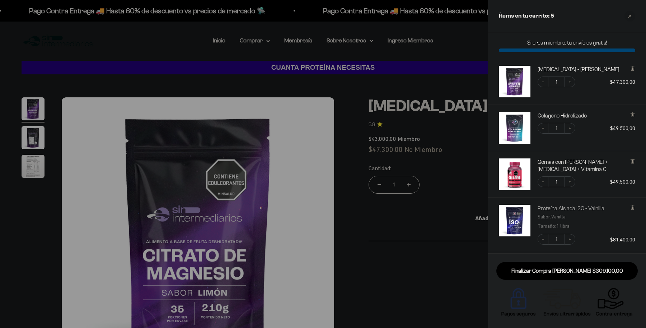
click at [552, 209] on link "Proteína Aislada ISO - Vainilla" at bounding box center [571, 208] width 67 height 7
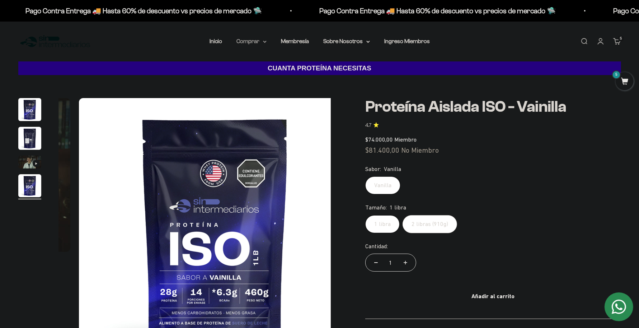
click at [242, 46] on summary "Comprar" at bounding box center [252, 41] width 30 height 9
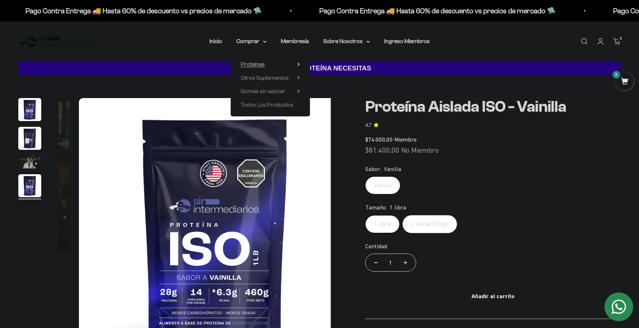
click at [282, 69] on summary "Proteínas" at bounding box center [270, 64] width 59 height 9
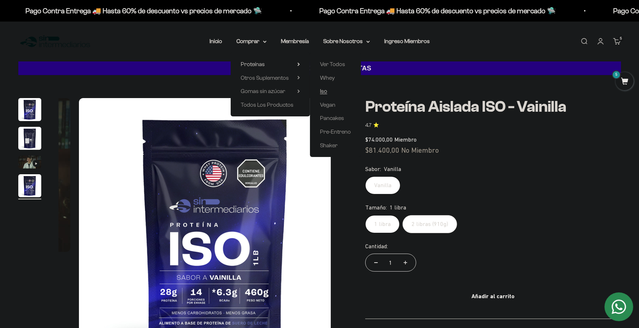
click at [327, 94] on span "Iso" at bounding box center [323, 91] width 7 height 6
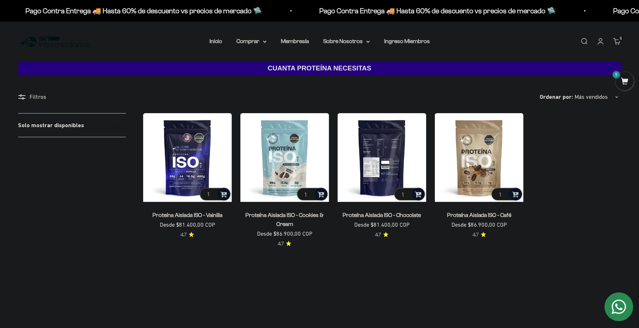
click at [419, 198] on span at bounding box center [418, 194] width 7 height 8
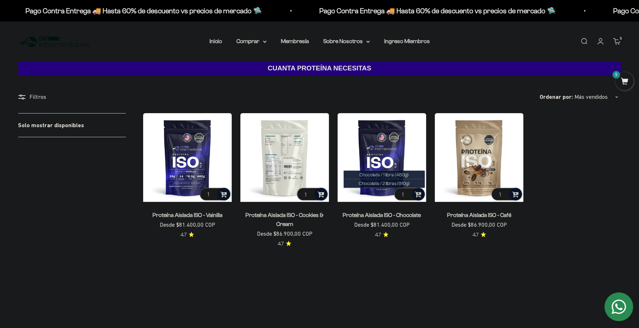
click at [322, 198] on span at bounding box center [321, 194] width 7 height 8
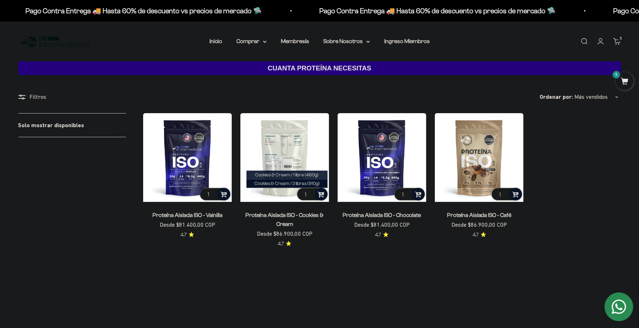
click at [317, 177] on span "Cookies & Cream / 1 libra (460g)" at bounding box center [287, 174] width 64 height 5
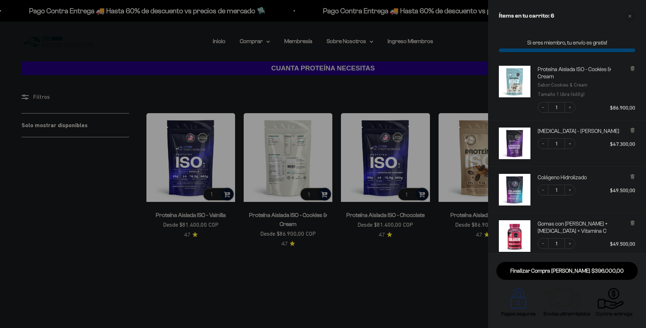
click at [423, 212] on div at bounding box center [323, 164] width 646 height 328
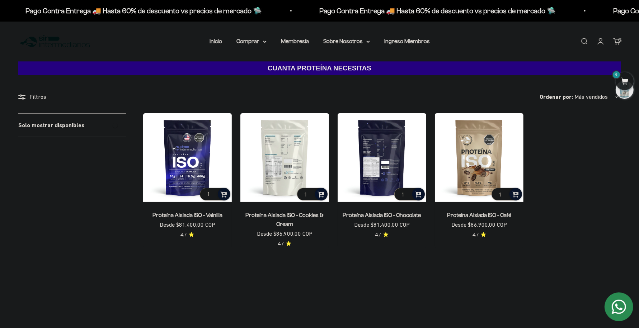
click at [423, 200] on div at bounding box center [419, 194] width 13 height 13
click at [407, 177] on span "Chocolate / 1 libra (460g)" at bounding box center [384, 174] width 49 height 5
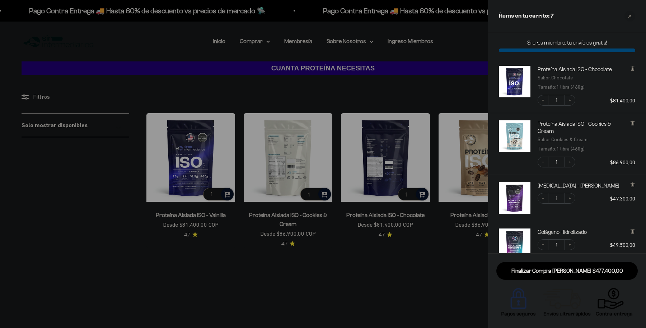
click at [390, 112] on div at bounding box center [323, 164] width 646 height 328
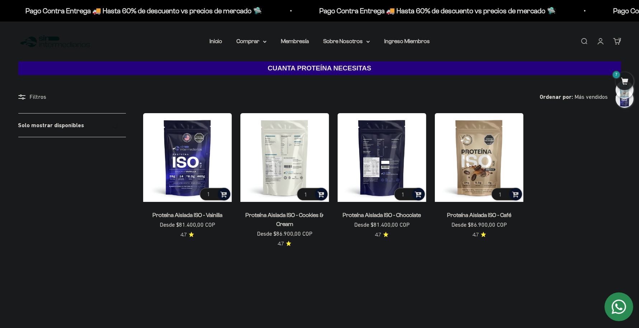
click at [614, 45] on link "Carrito 7" at bounding box center [618, 41] width 8 height 8
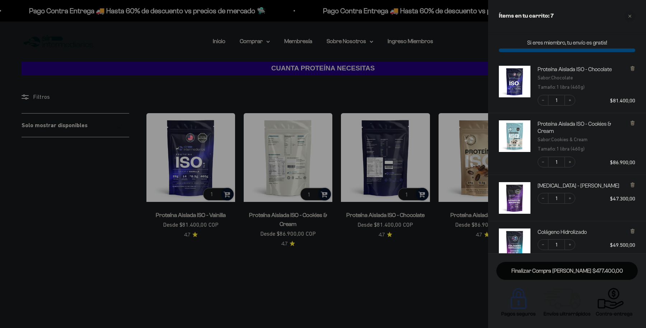
click at [573, 267] on link "Finalizar Compra [PERSON_NAME] $477.400,00" at bounding box center [567, 271] width 141 height 18
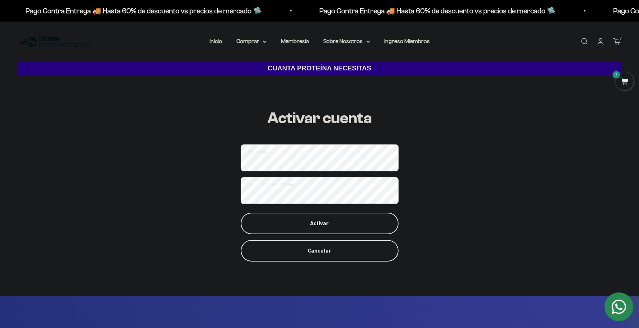
click at [323, 228] on div "Activar" at bounding box center [319, 223] width 129 height 9
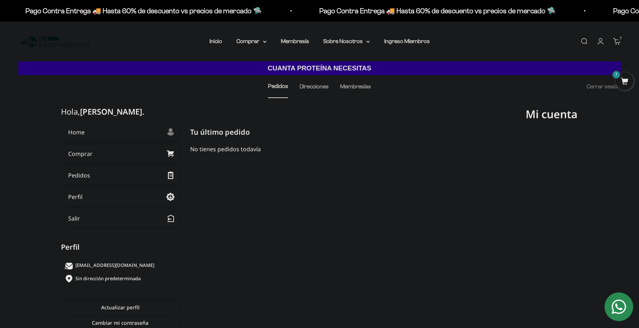
click at [614, 45] on link "Carrito 7 artículos 7" at bounding box center [618, 41] width 8 height 8
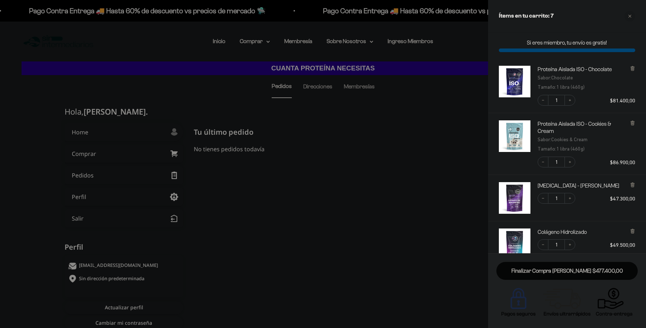
click at [557, 271] on link "Finalizar Compra [PERSON_NAME] $477.400,00" at bounding box center [567, 271] width 141 height 18
